Goal: Task Accomplishment & Management: Use online tool/utility

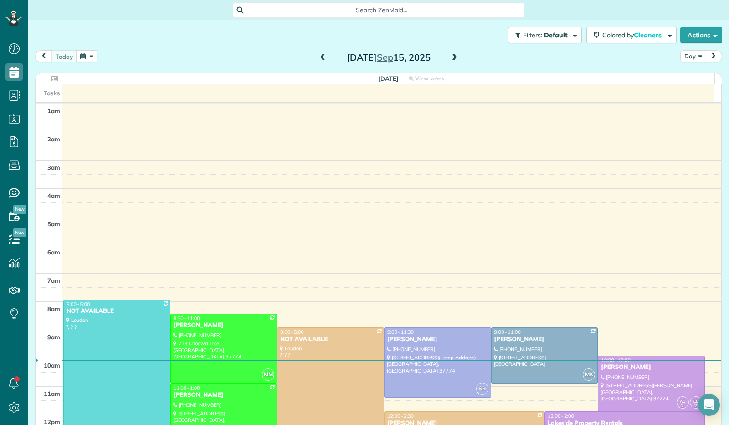
scroll to position [168, 0]
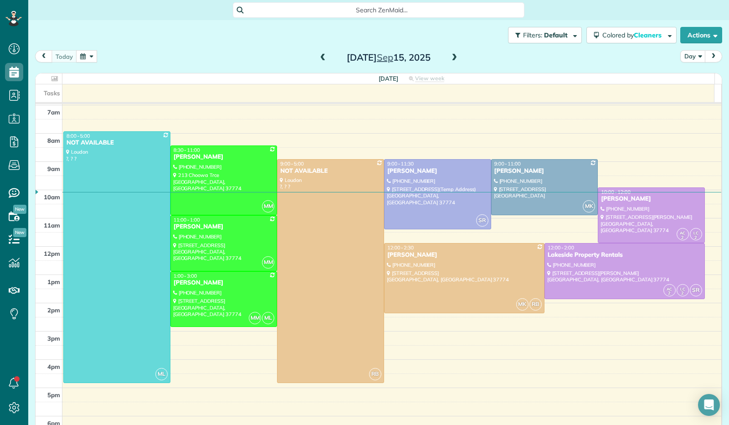
click at [449, 60] on span at bounding box center [454, 58] width 10 height 8
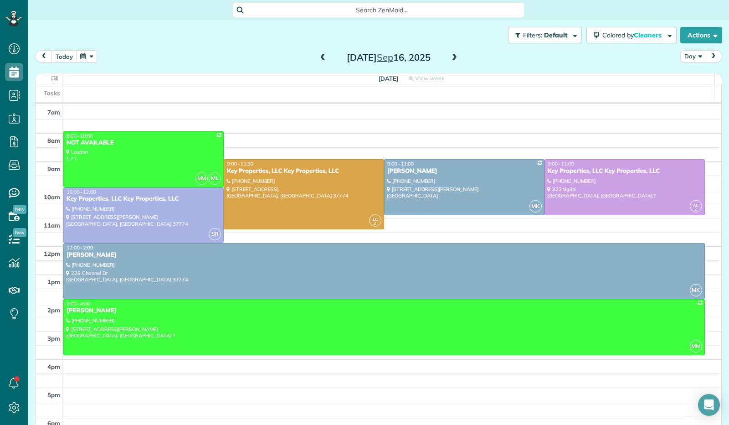
click at [450, 55] on span at bounding box center [454, 58] width 10 height 8
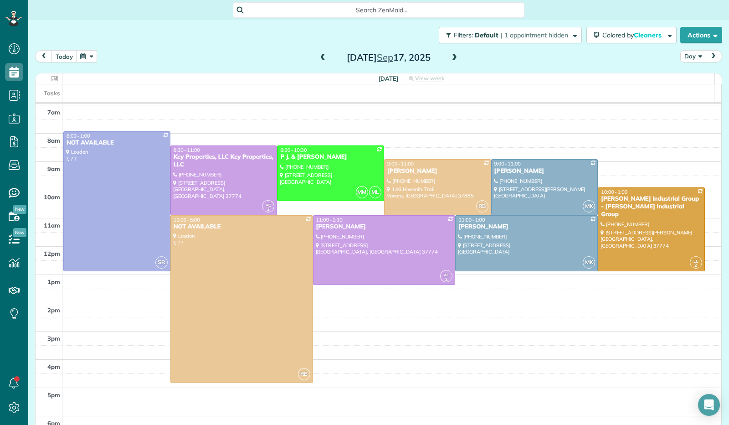
click at [450, 55] on span at bounding box center [454, 58] width 10 height 8
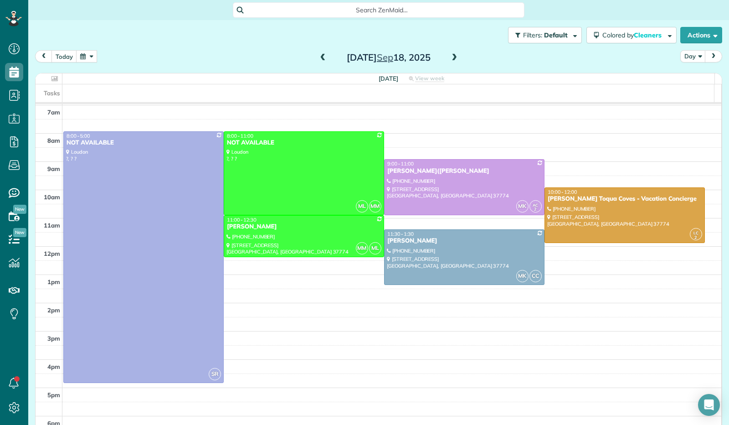
click at [450, 55] on span at bounding box center [454, 58] width 10 height 8
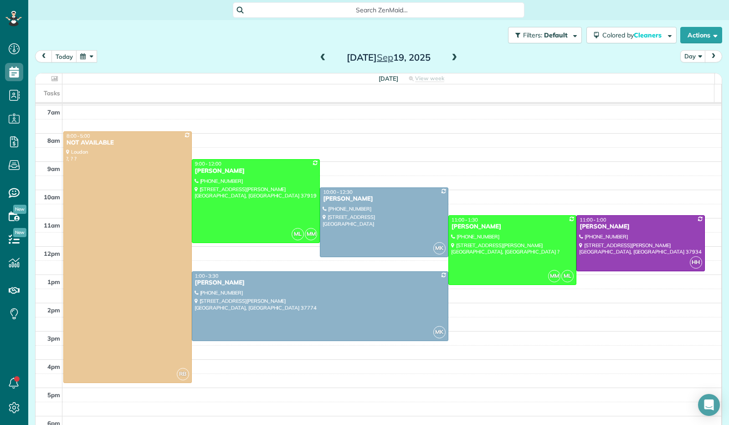
click at [449, 60] on span at bounding box center [454, 58] width 10 height 8
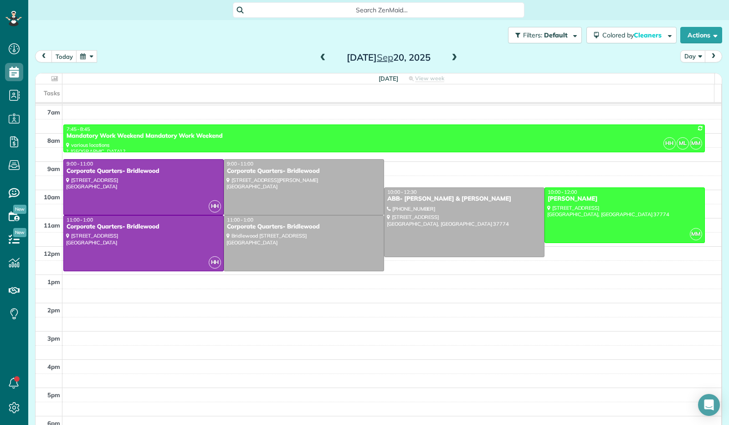
click at [449, 60] on span at bounding box center [454, 58] width 10 height 8
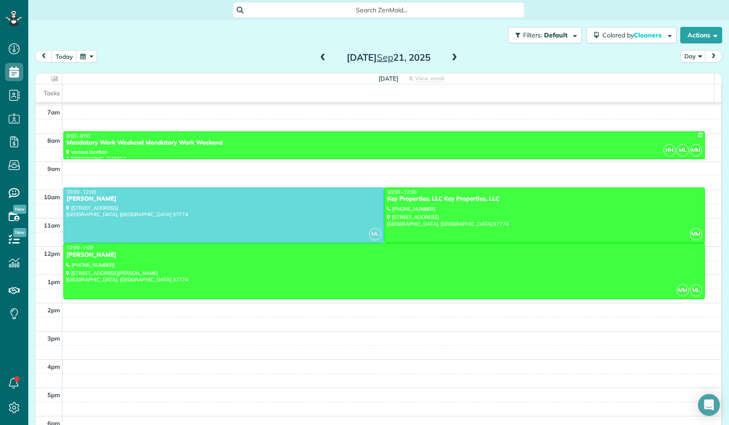
click at [449, 61] on span at bounding box center [454, 58] width 10 height 8
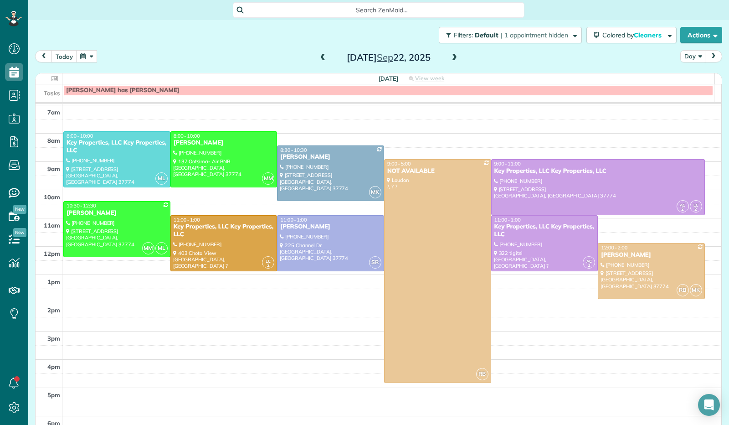
click at [449, 60] on span at bounding box center [454, 58] width 10 height 8
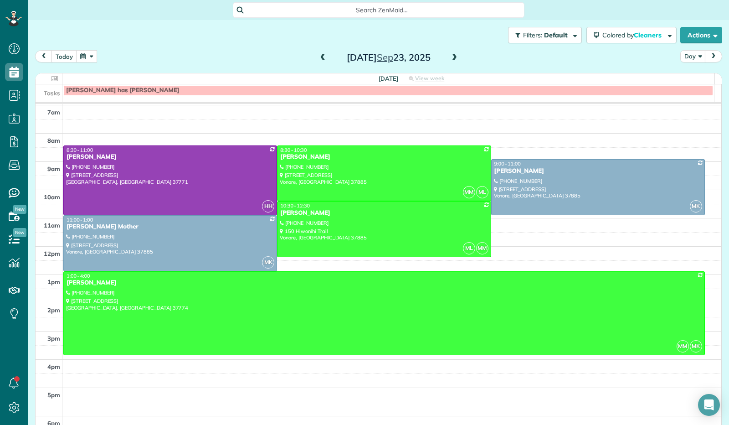
click at [449, 60] on span at bounding box center [454, 58] width 10 height 8
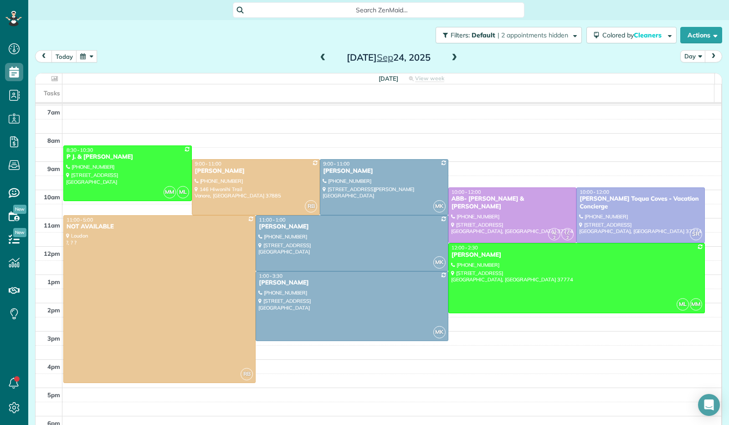
click at [449, 60] on span at bounding box center [454, 58] width 10 height 8
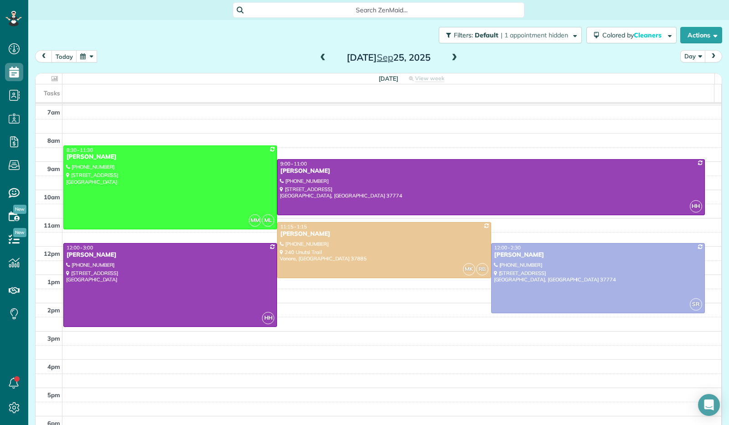
click at [449, 58] on span at bounding box center [454, 58] width 10 height 8
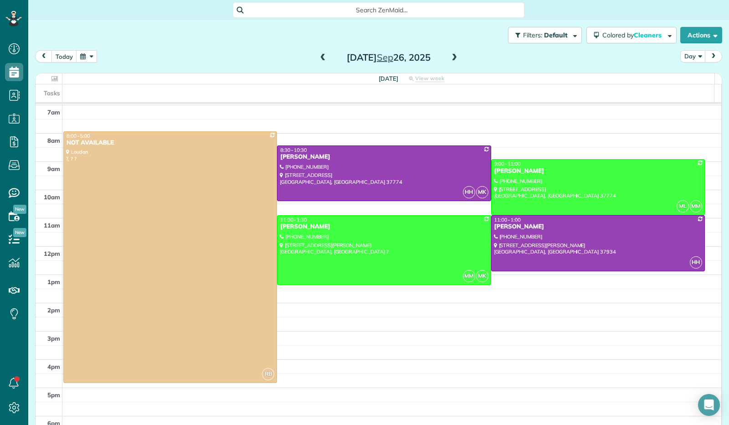
click at [449, 56] on span at bounding box center [454, 58] width 10 height 8
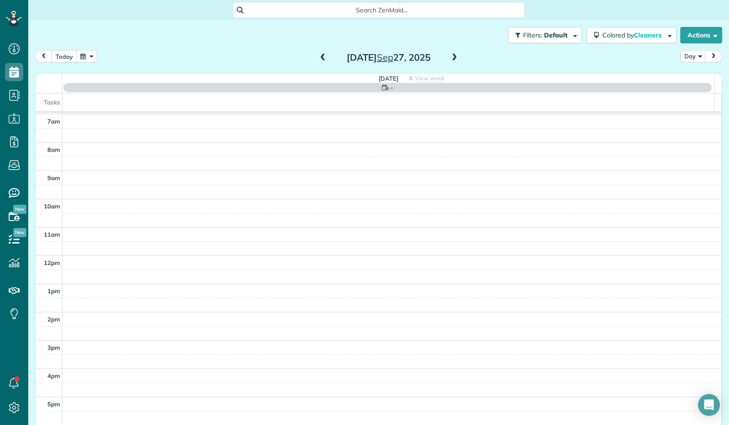
click at [449, 56] on span at bounding box center [454, 58] width 10 height 8
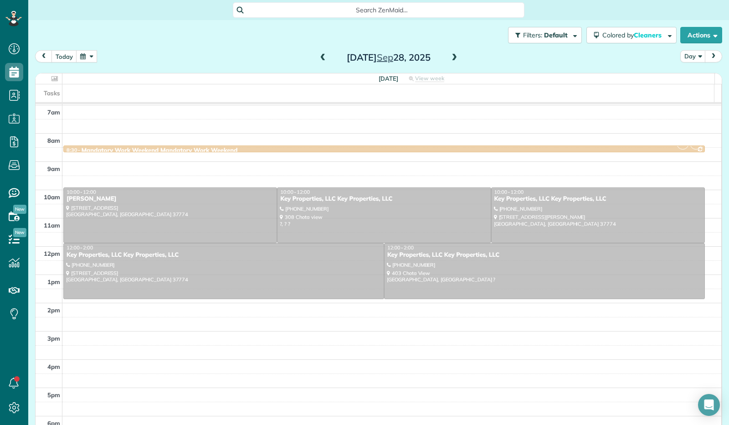
click at [449, 56] on span at bounding box center [454, 58] width 10 height 8
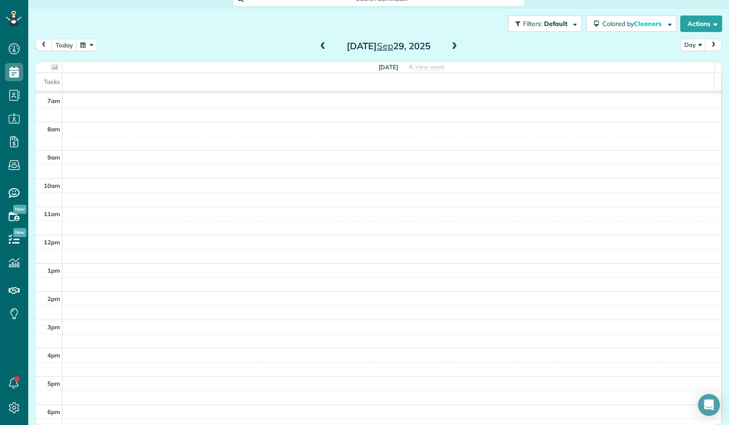
scroll to position [12, 0]
click at [452, 45] on span at bounding box center [454, 46] width 10 height 8
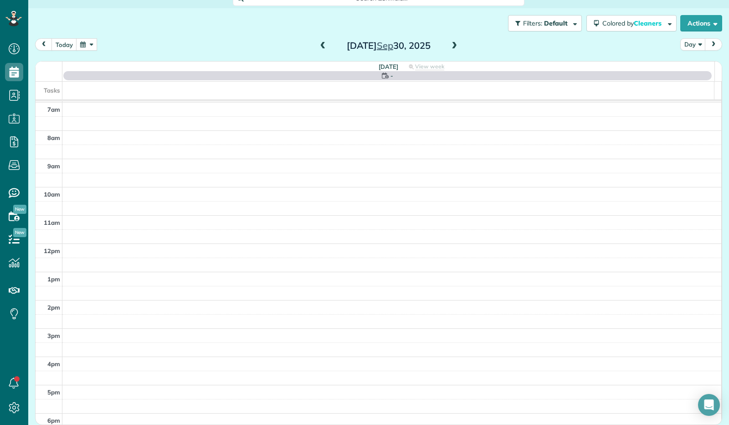
scroll to position [11, 0]
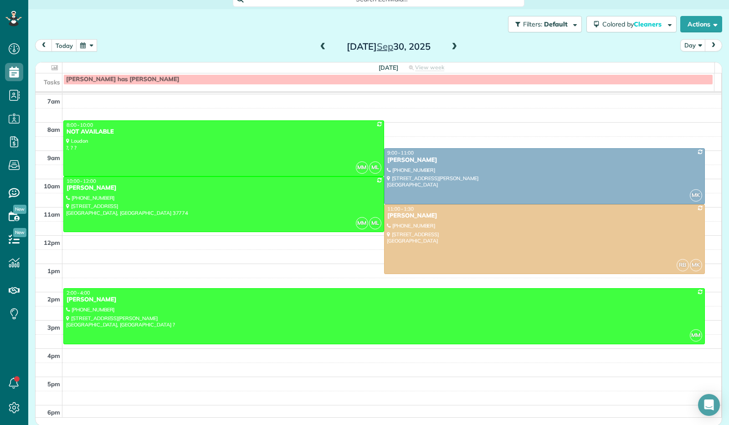
click at [321, 47] on span at bounding box center [323, 47] width 10 height 8
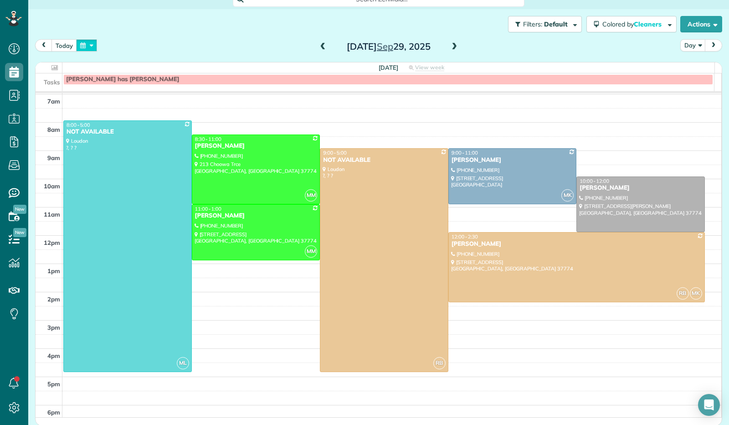
click at [85, 44] on button "button" at bounding box center [86, 45] width 21 height 12
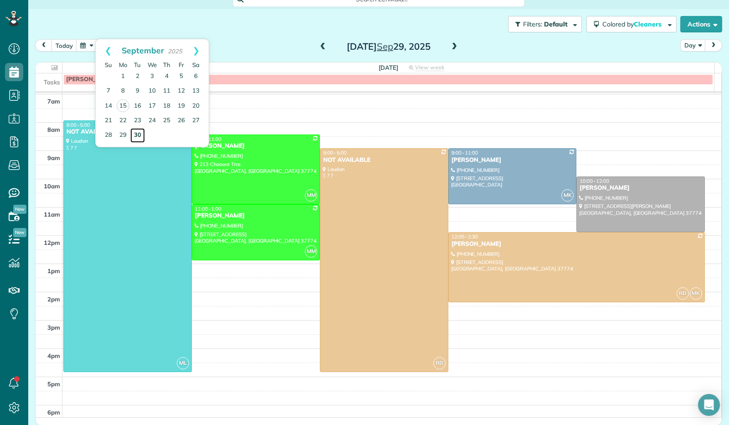
click at [141, 136] on link "30" at bounding box center [137, 135] width 15 height 15
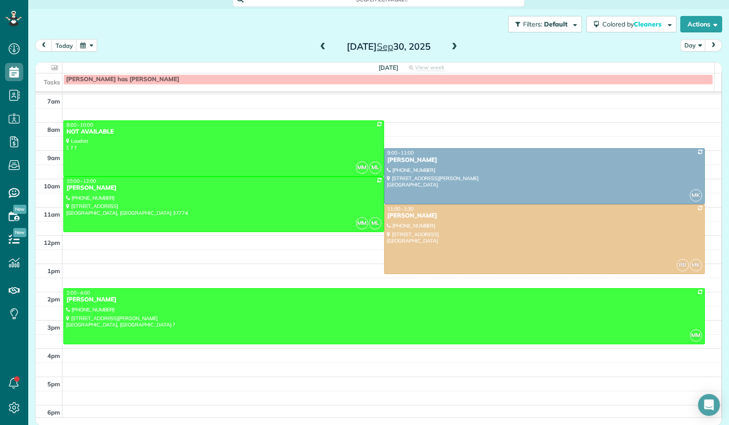
click at [88, 45] on button "button" at bounding box center [86, 45] width 21 height 12
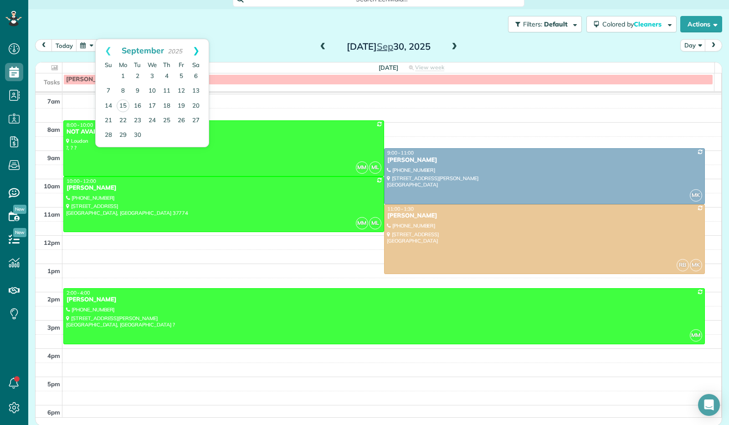
click at [195, 51] on link "Next" at bounding box center [196, 50] width 25 height 23
click at [168, 93] on link "9" at bounding box center [167, 91] width 15 height 15
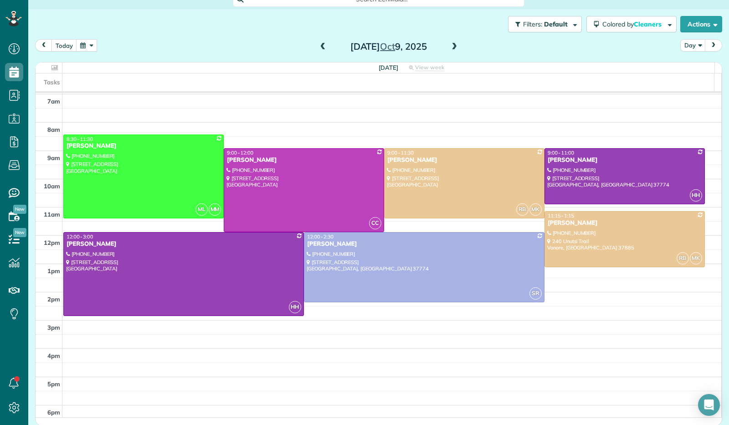
click at [93, 44] on button "button" at bounding box center [86, 45] width 21 height 12
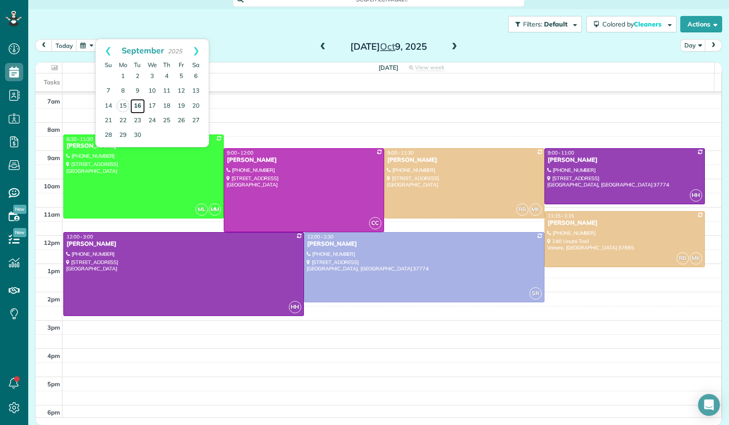
click at [139, 105] on link "16" at bounding box center [137, 106] width 15 height 15
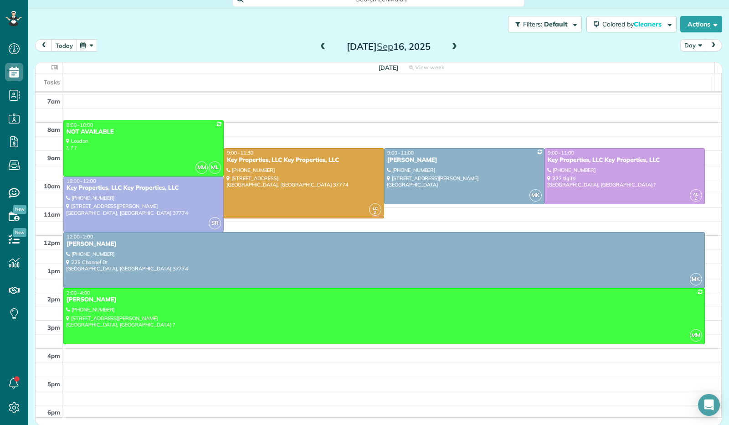
click at [91, 44] on button "button" at bounding box center [86, 45] width 21 height 12
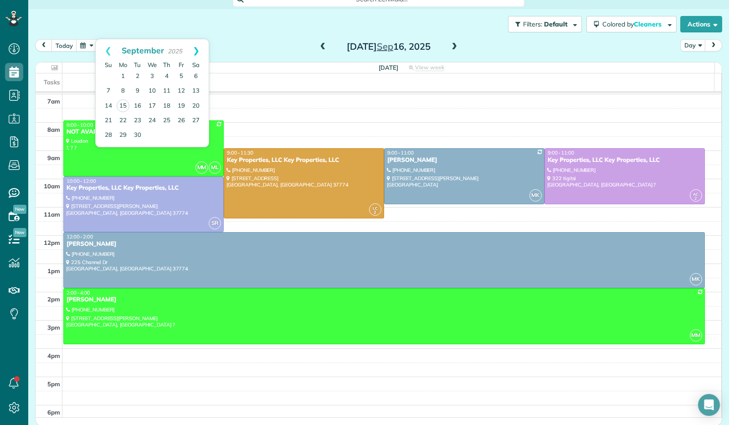
click at [196, 48] on link "Next" at bounding box center [196, 50] width 25 height 23
click at [166, 123] on link "23" at bounding box center [167, 120] width 15 height 15
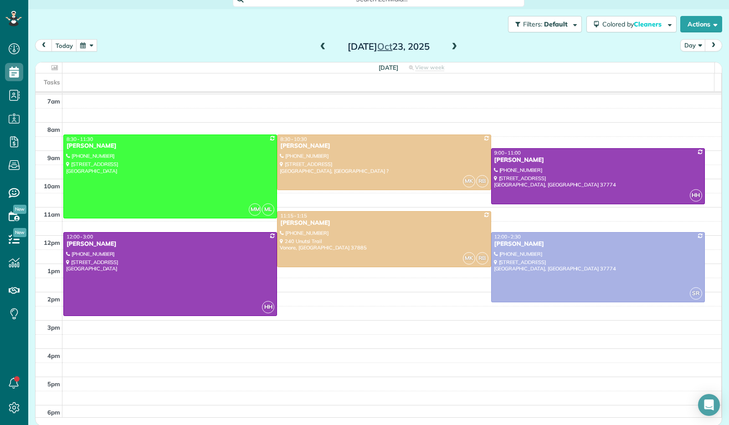
click at [89, 40] on button "button" at bounding box center [86, 45] width 21 height 12
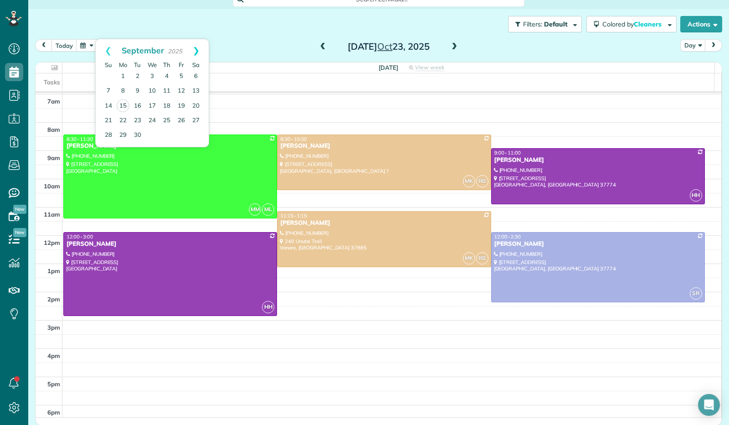
click at [197, 49] on link "Next" at bounding box center [196, 50] width 25 height 23
click at [139, 90] on link "7" at bounding box center [137, 91] width 15 height 15
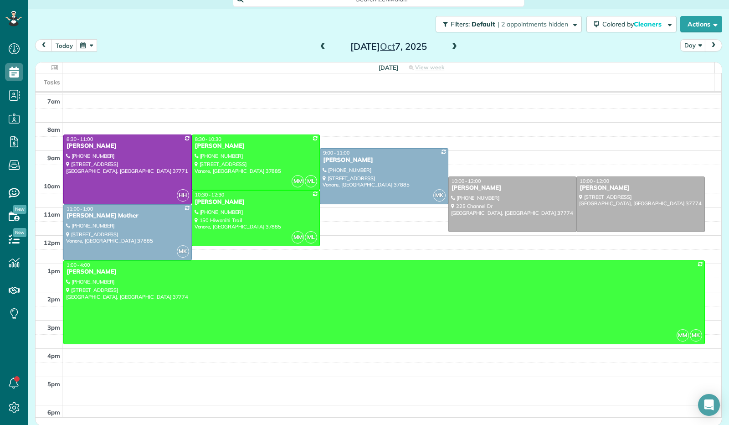
click at [81, 44] on button "button" at bounding box center [86, 45] width 21 height 12
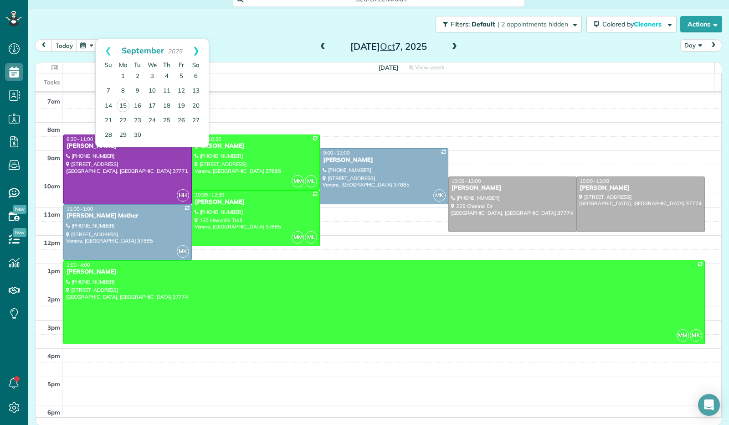
click at [198, 50] on link "Next" at bounding box center [196, 50] width 25 height 23
click at [108, 48] on link "Prev" at bounding box center [108, 50] width 25 height 23
click at [170, 122] on link "25" at bounding box center [167, 120] width 15 height 15
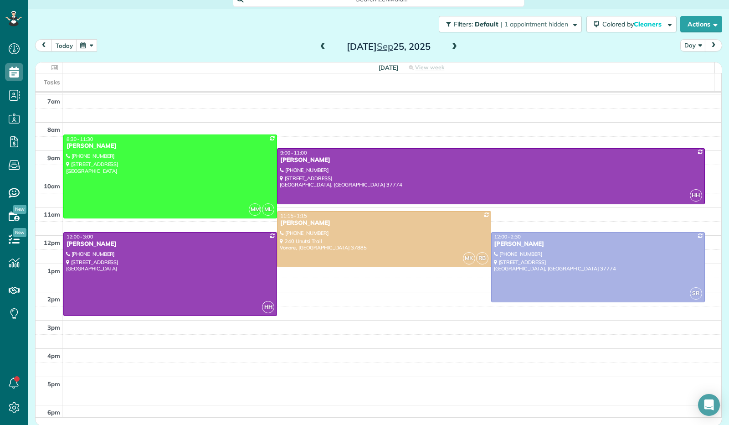
click at [97, 45] on div "[DATE] Day [DATE]" at bounding box center [378, 47] width 687 height 17
click at [87, 44] on button "button" at bounding box center [86, 45] width 21 height 12
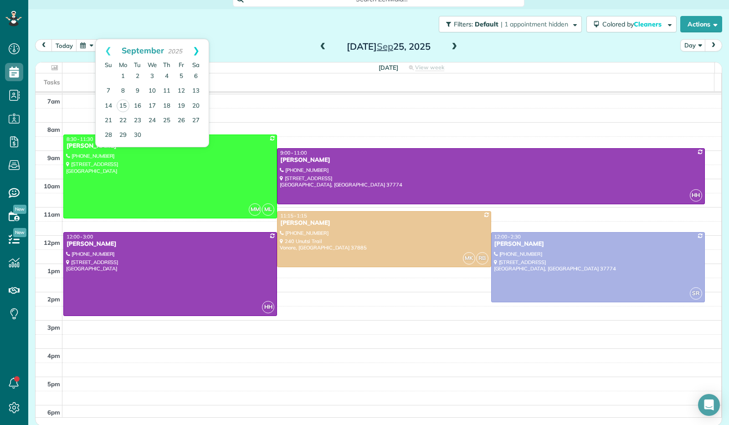
click at [194, 48] on link "Next" at bounding box center [196, 50] width 25 height 23
click at [171, 91] on link "9" at bounding box center [167, 91] width 15 height 15
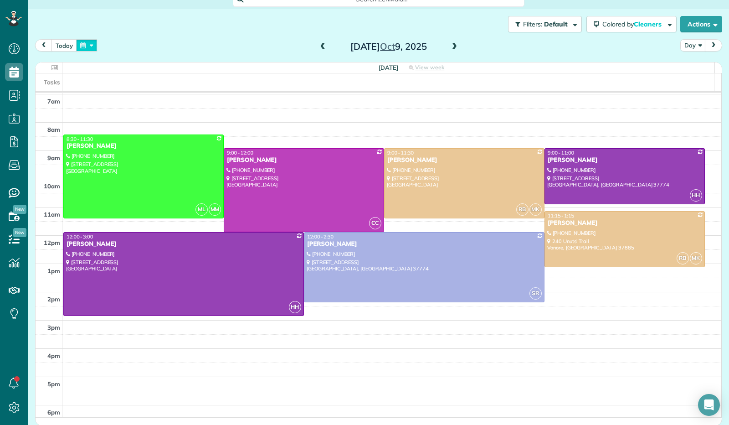
click at [87, 46] on button "button" at bounding box center [86, 45] width 21 height 12
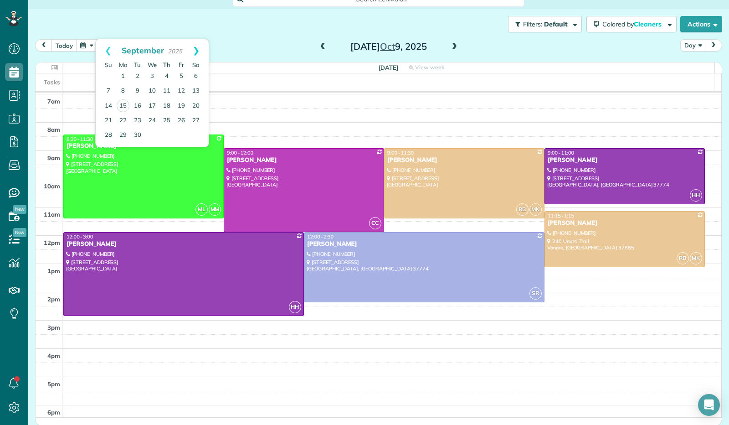
click at [202, 46] on link "Next" at bounding box center [196, 50] width 25 height 23
click at [166, 115] on link "23" at bounding box center [167, 120] width 15 height 15
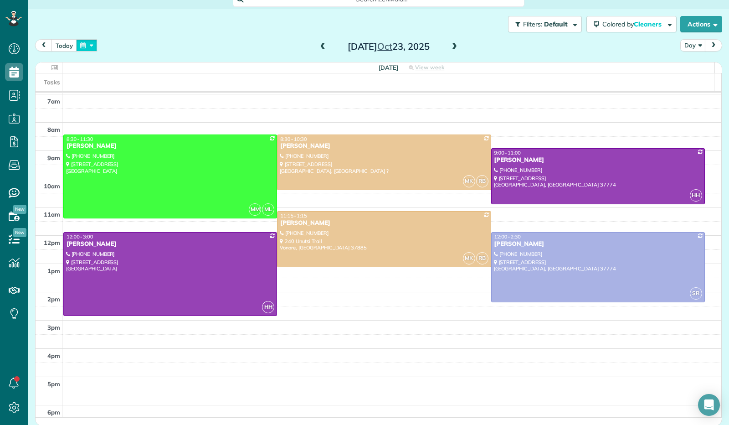
click at [83, 46] on button "button" at bounding box center [86, 45] width 21 height 12
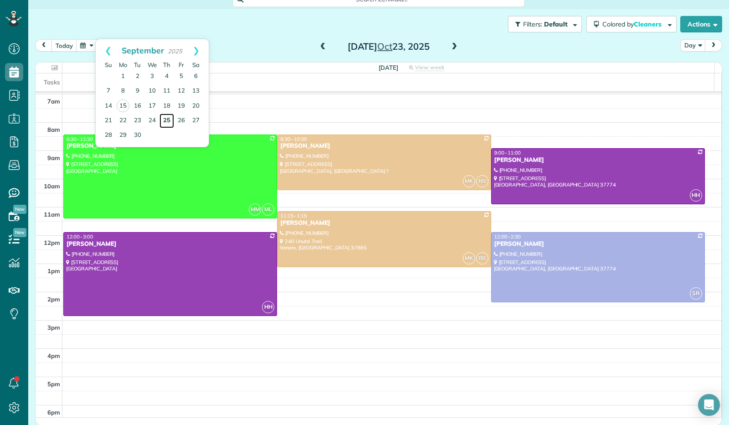
click at [168, 117] on link "25" at bounding box center [167, 120] width 15 height 15
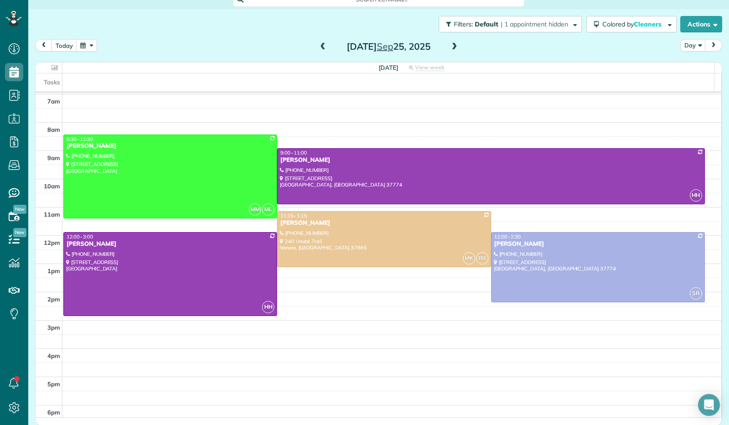
click at [86, 45] on button "button" at bounding box center [86, 45] width 21 height 12
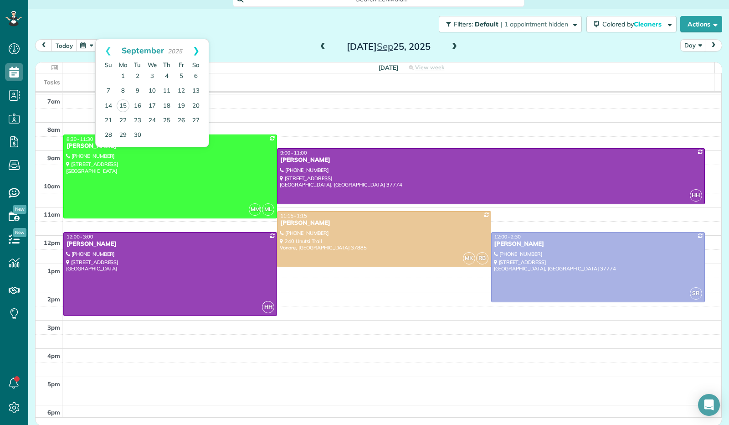
click at [201, 45] on link "Next" at bounding box center [196, 50] width 25 height 23
click at [170, 94] on link "9" at bounding box center [167, 91] width 15 height 15
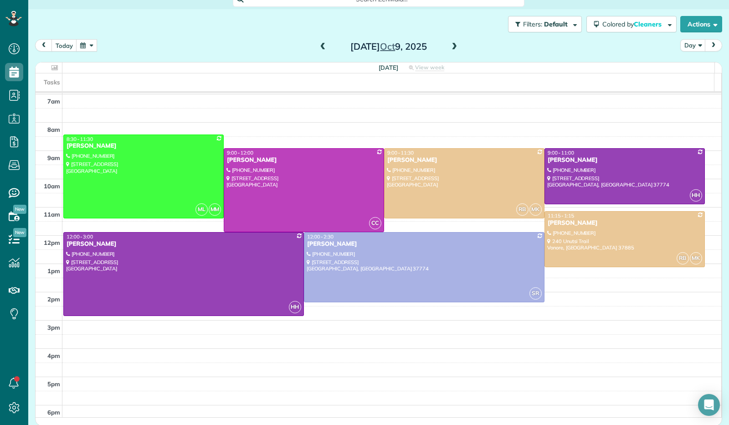
click at [88, 45] on button "button" at bounding box center [86, 45] width 21 height 12
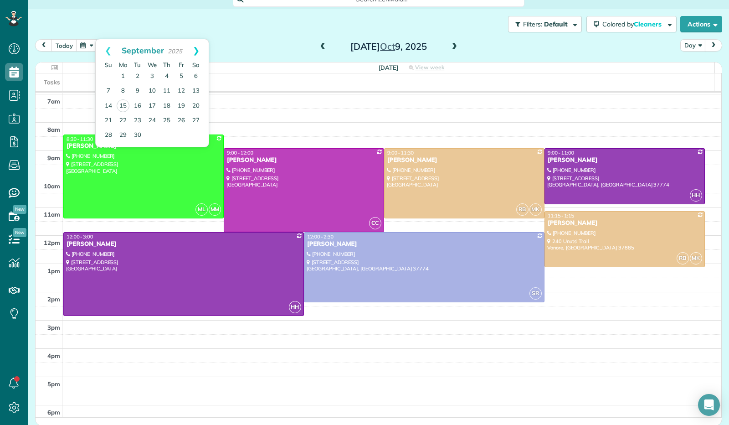
click at [199, 49] on link "Next" at bounding box center [196, 50] width 25 height 23
click at [165, 119] on link "23" at bounding box center [167, 120] width 15 height 15
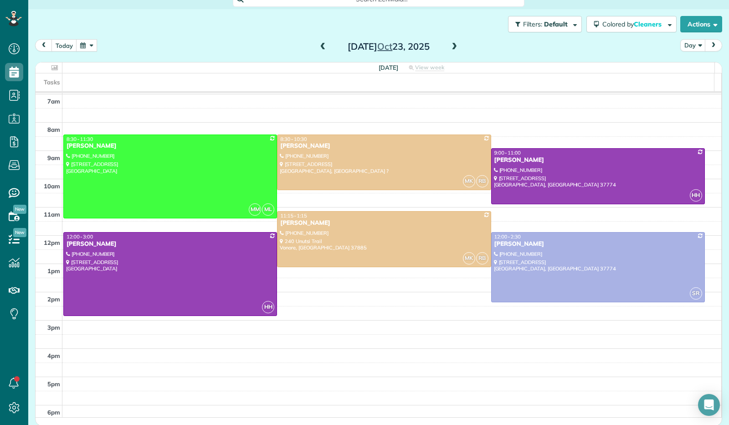
click at [85, 47] on button "button" at bounding box center [86, 45] width 21 height 12
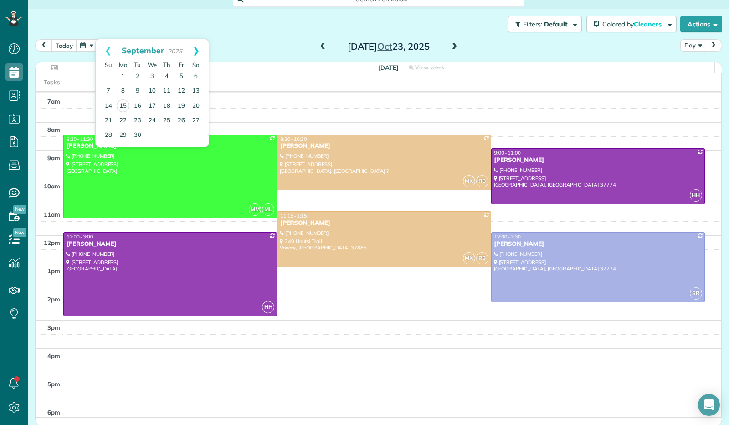
click at [196, 50] on link "Next" at bounding box center [196, 50] width 25 height 23
click at [119, 134] on link "27" at bounding box center [123, 135] width 15 height 15
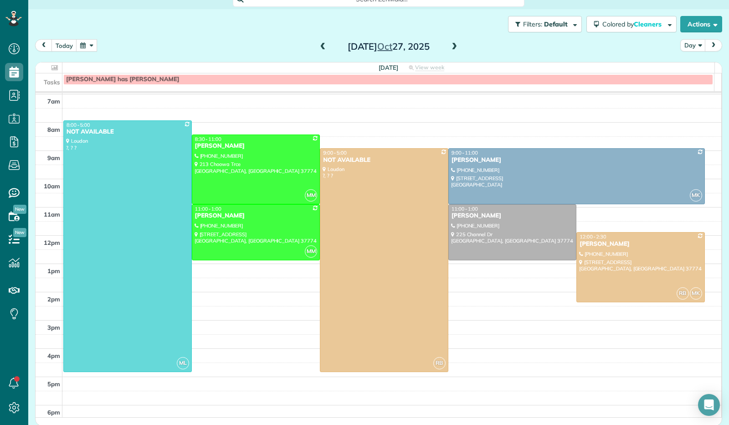
click at [84, 43] on button "button" at bounding box center [86, 45] width 21 height 12
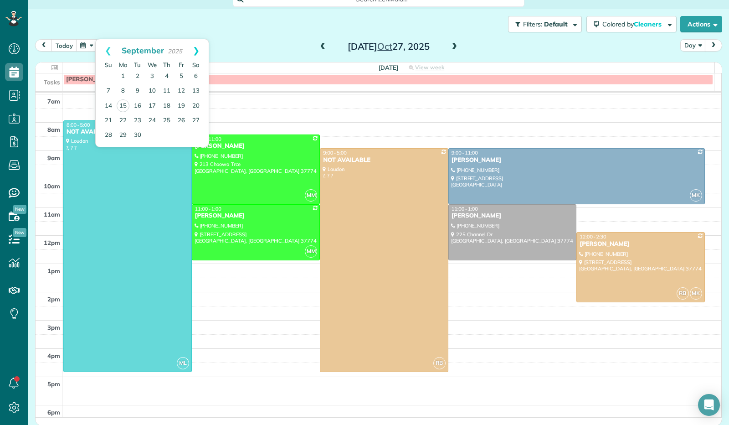
click at [197, 52] on link "Next" at bounding box center [196, 50] width 25 height 23
click at [110, 120] on link "19" at bounding box center [108, 120] width 15 height 15
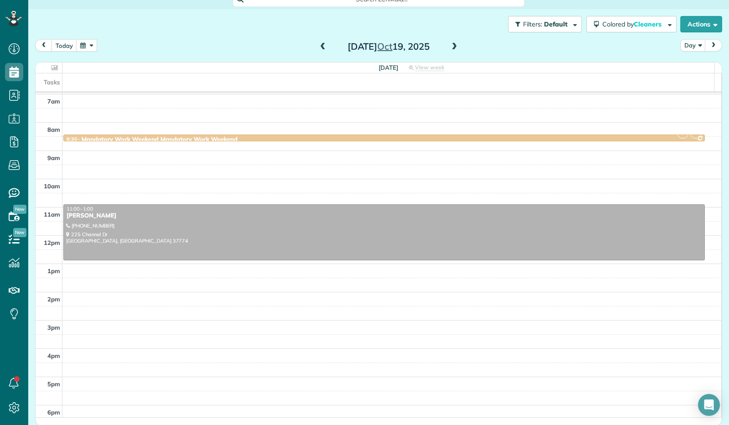
click at [91, 47] on button "button" at bounding box center [86, 45] width 21 height 12
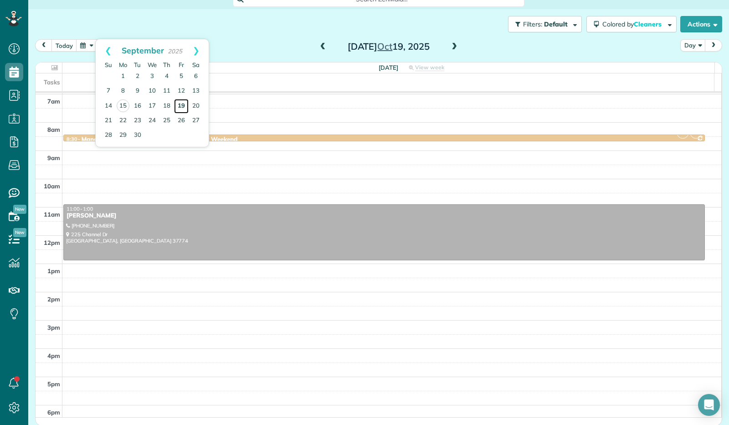
click at [180, 105] on link "19" at bounding box center [181, 106] width 15 height 15
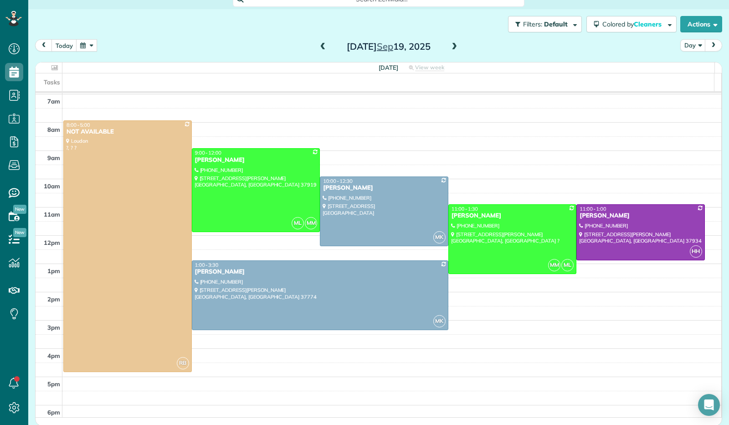
click at [93, 52] on div "[DATE] Day [DATE]" at bounding box center [378, 47] width 687 height 17
click at [88, 44] on button "button" at bounding box center [86, 45] width 21 height 12
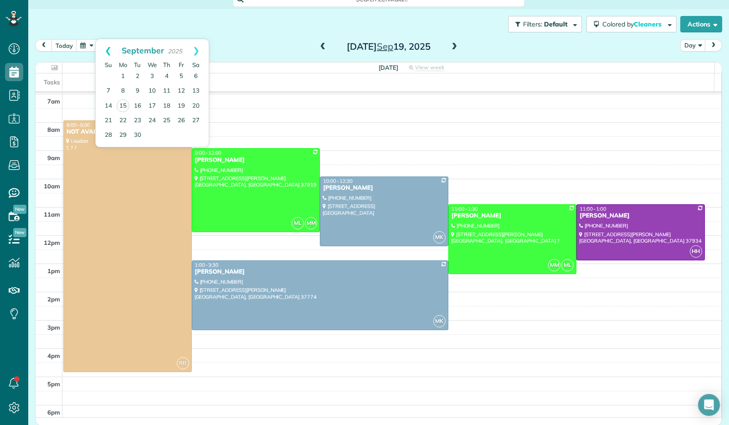
click at [108, 51] on link "Prev" at bounding box center [108, 50] width 25 height 23
click at [181, 133] on link "29" at bounding box center [181, 135] width 15 height 15
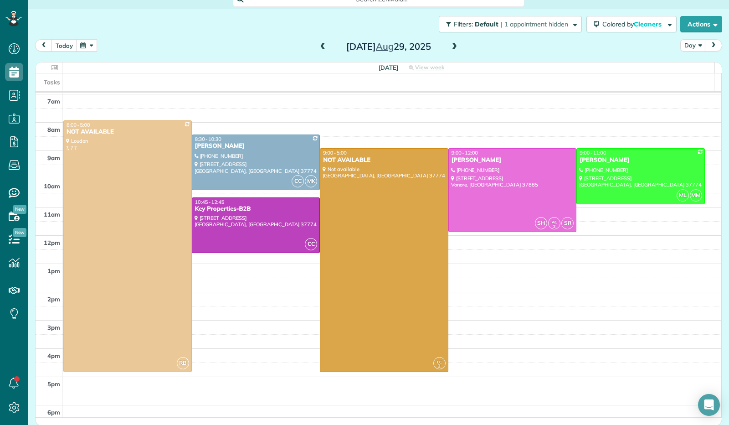
click at [450, 44] on span at bounding box center [454, 47] width 10 height 8
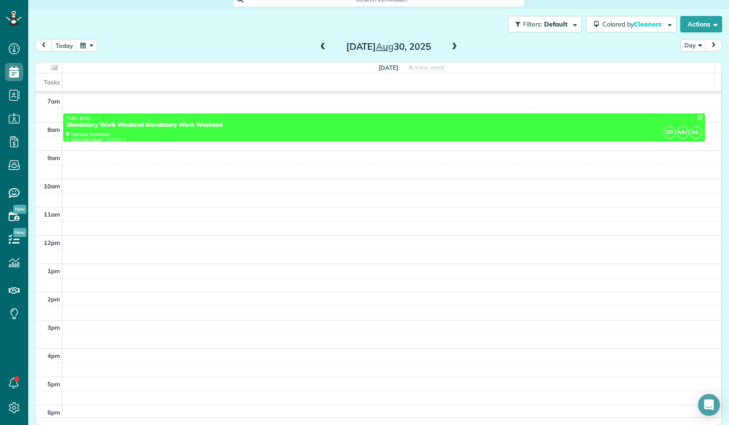
click at [450, 44] on span at bounding box center [454, 47] width 10 height 8
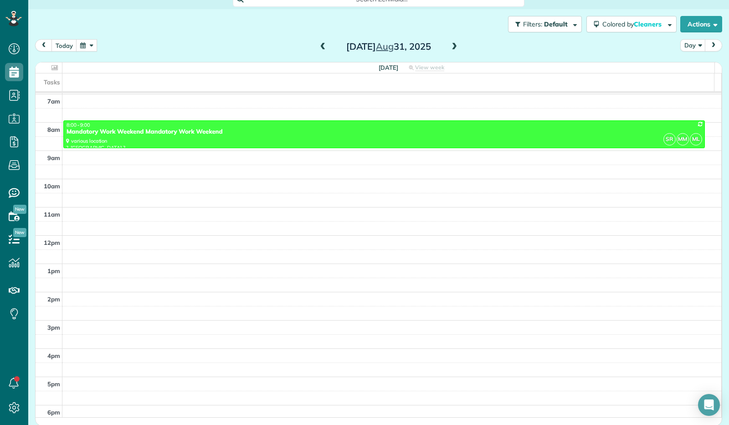
click at [450, 44] on span at bounding box center [454, 47] width 10 height 8
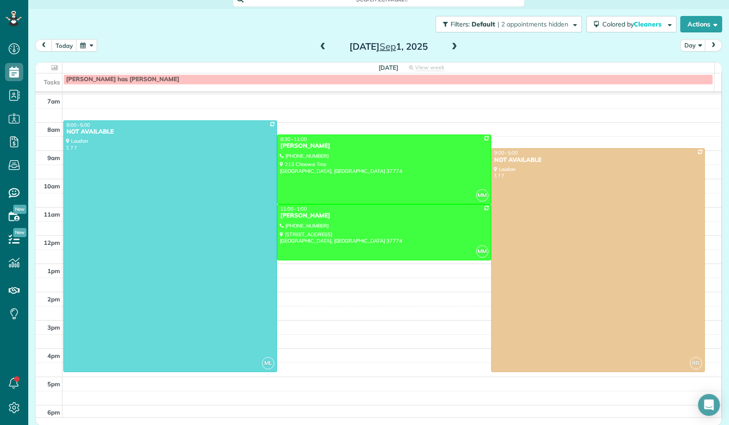
click at [450, 44] on span at bounding box center [454, 47] width 10 height 8
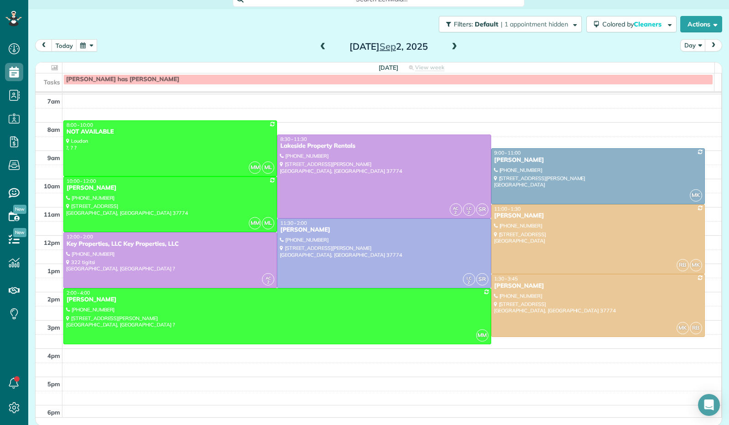
click at [450, 44] on span at bounding box center [454, 47] width 10 height 8
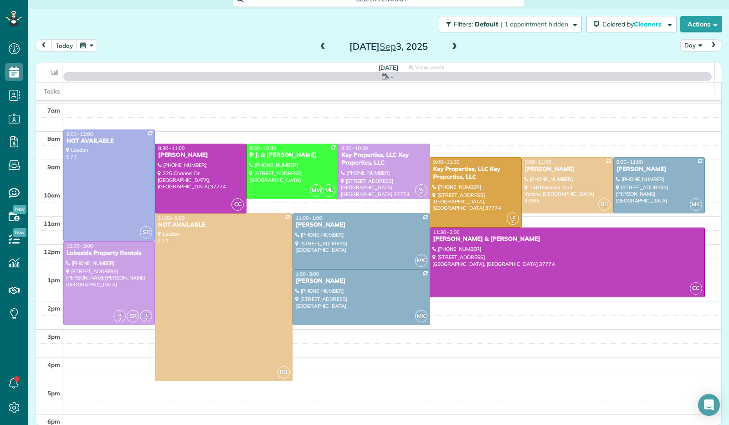
click at [450, 44] on span at bounding box center [454, 47] width 10 height 8
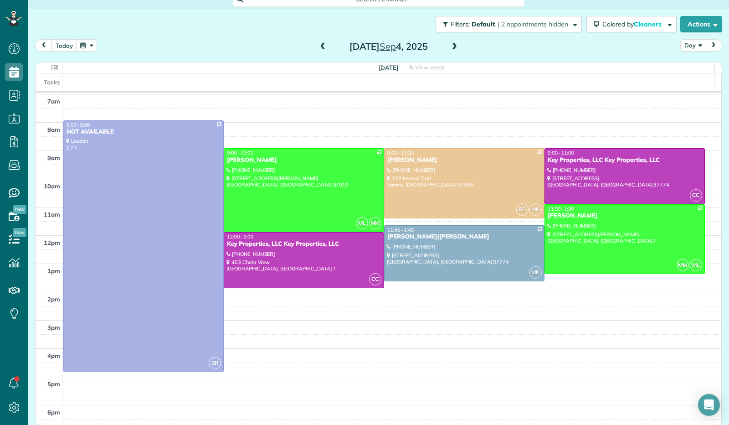
click at [450, 44] on span at bounding box center [454, 47] width 10 height 8
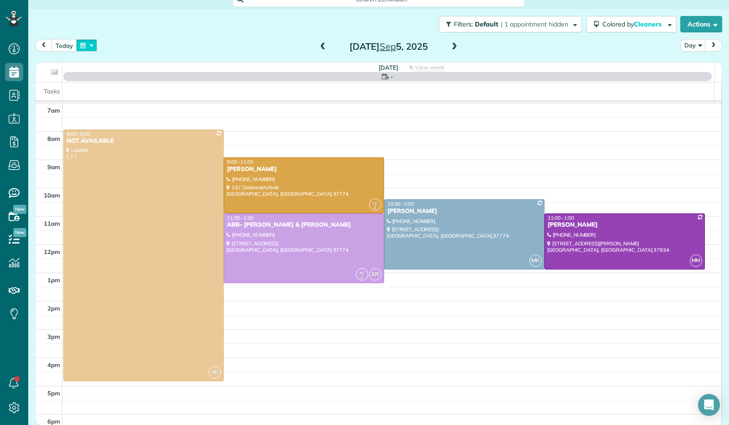
click at [86, 47] on button "button" at bounding box center [86, 45] width 21 height 12
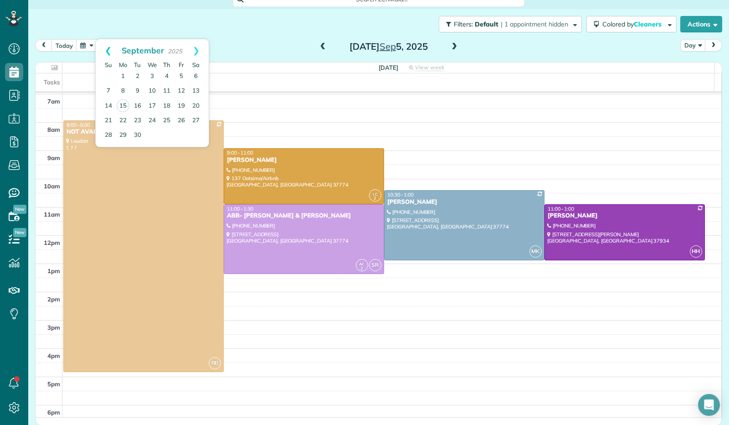
click at [103, 46] on link "Prev" at bounding box center [108, 50] width 25 height 23
click at [182, 121] on link "22" at bounding box center [181, 120] width 15 height 15
